Goal: Task Accomplishment & Management: Manage account settings

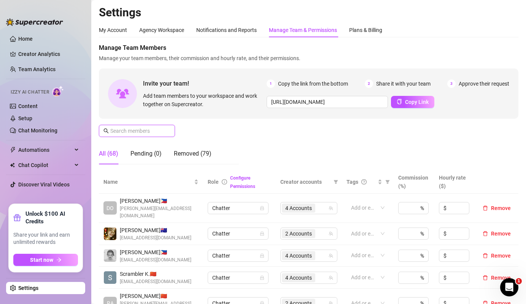
click at [157, 129] on input "text" at bounding box center [137, 131] width 54 height 8
type input "h"
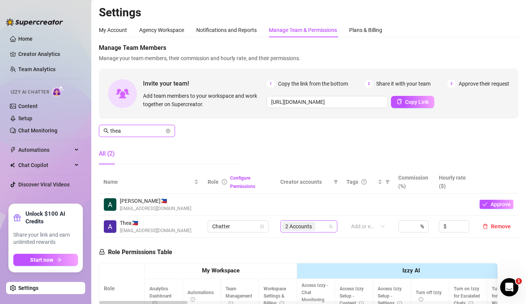
click at [314, 225] on span "2 Accounts" at bounding box center [298, 226] width 33 height 9
type input "thea"
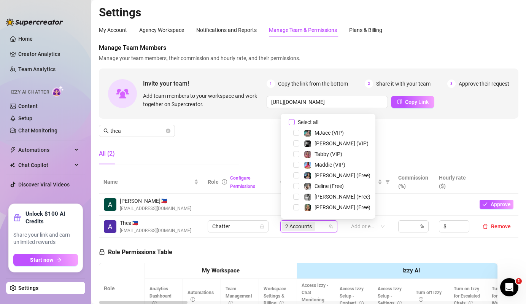
click at [309, 122] on span "Select all" at bounding box center [308, 122] width 27 height 8
click at [295, 122] on input "Select all" at bounding box center [292, 122] width 6 height 6
click at [309, 122] on span "Select all" at bounding box center [308, 122] width 27 height 8
click at [295, 122] on input "Select all" at bounding box center [292, 122] width 6 height 6
checkbox input "false"
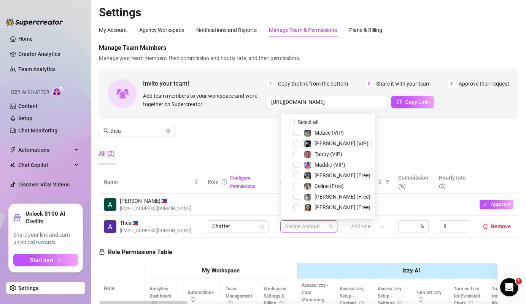
click at [324, 142] on span "[PERSON_NAME] (VIP)" at bounding box center [342, 143] width 54 height 6
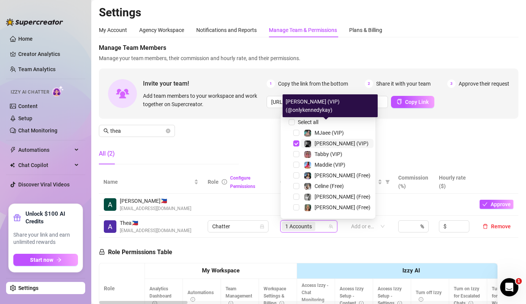
scroll to position [44, 0]
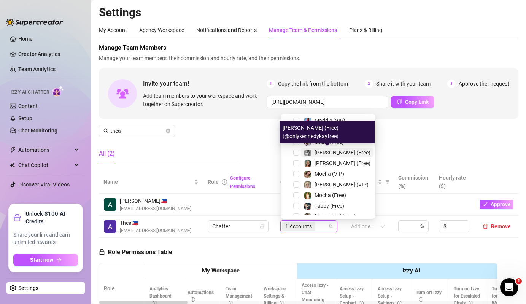
click at [325, 151] on span "[PERSON_NAME] (Free)" at bounding box center [343, 153] width 56 height 6
